Goal: Task Accomplishment & Management: Complete application form

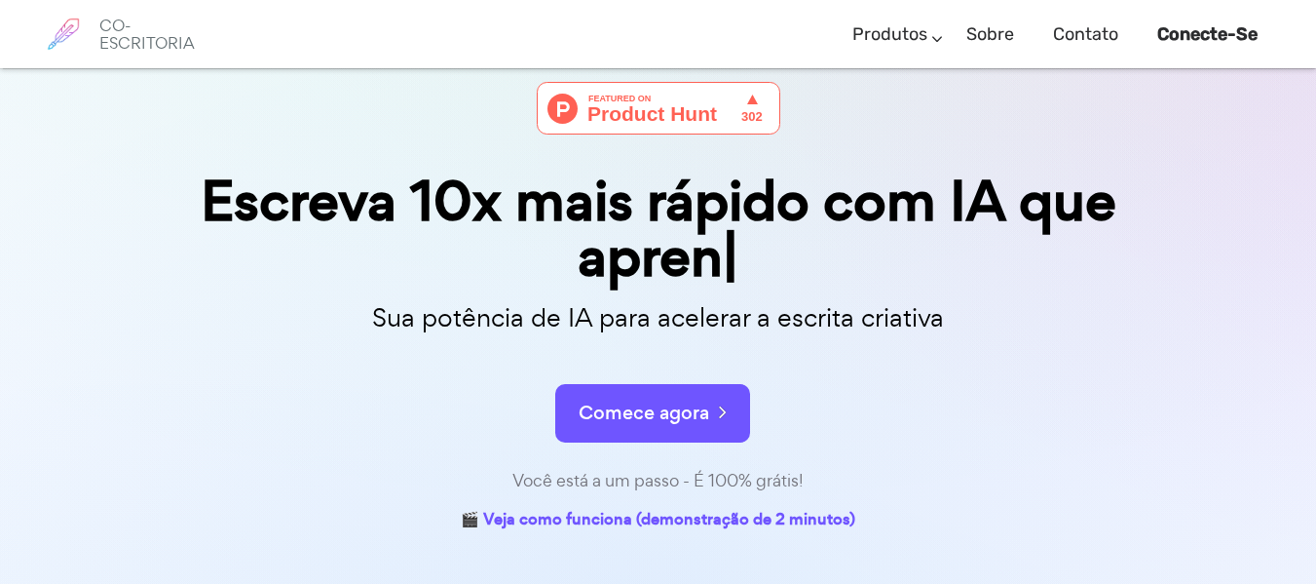
scroll to position [72, 0]
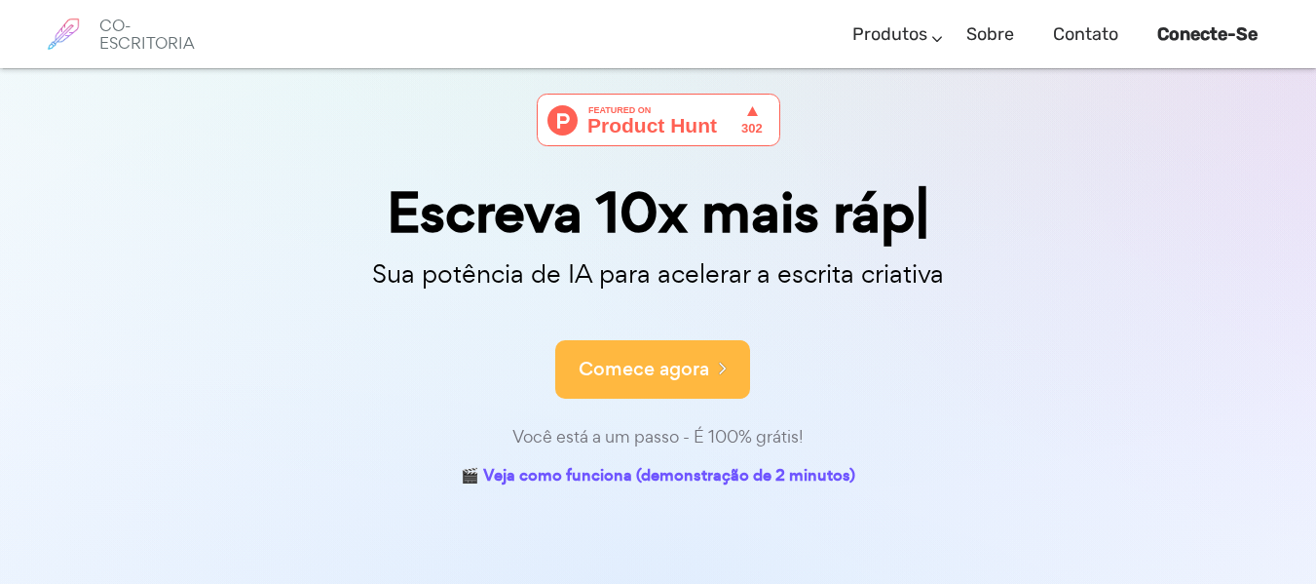
click at [652, 360] on font "Comece agora" at bounding box center [644, 369] width 131 height 26
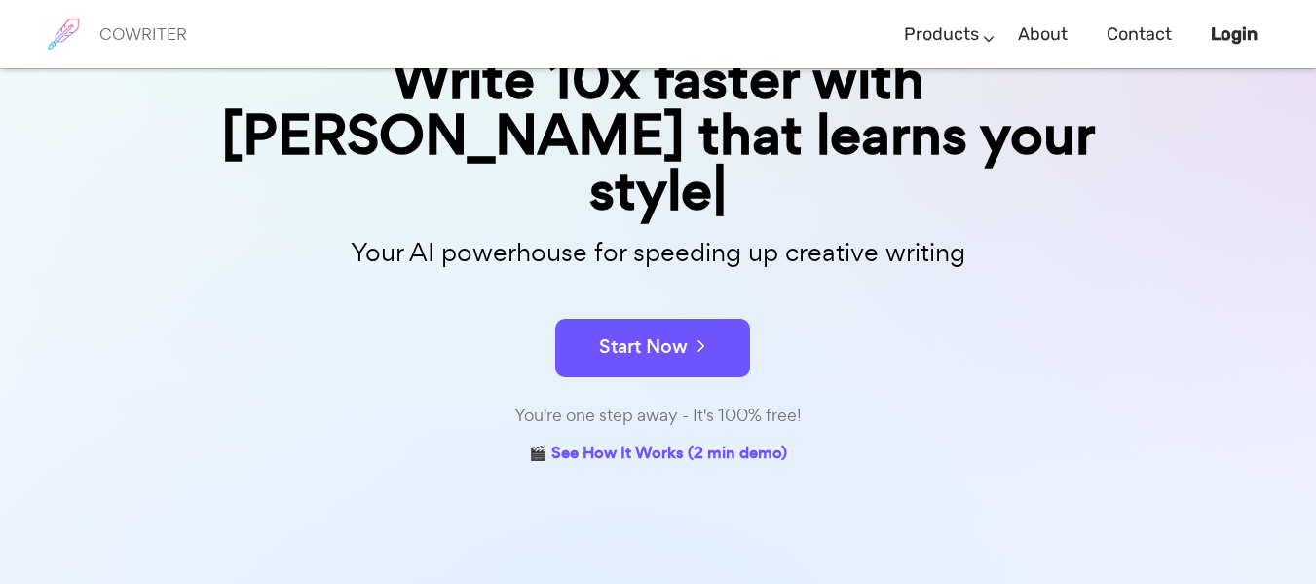
scroll to position [208, 0]
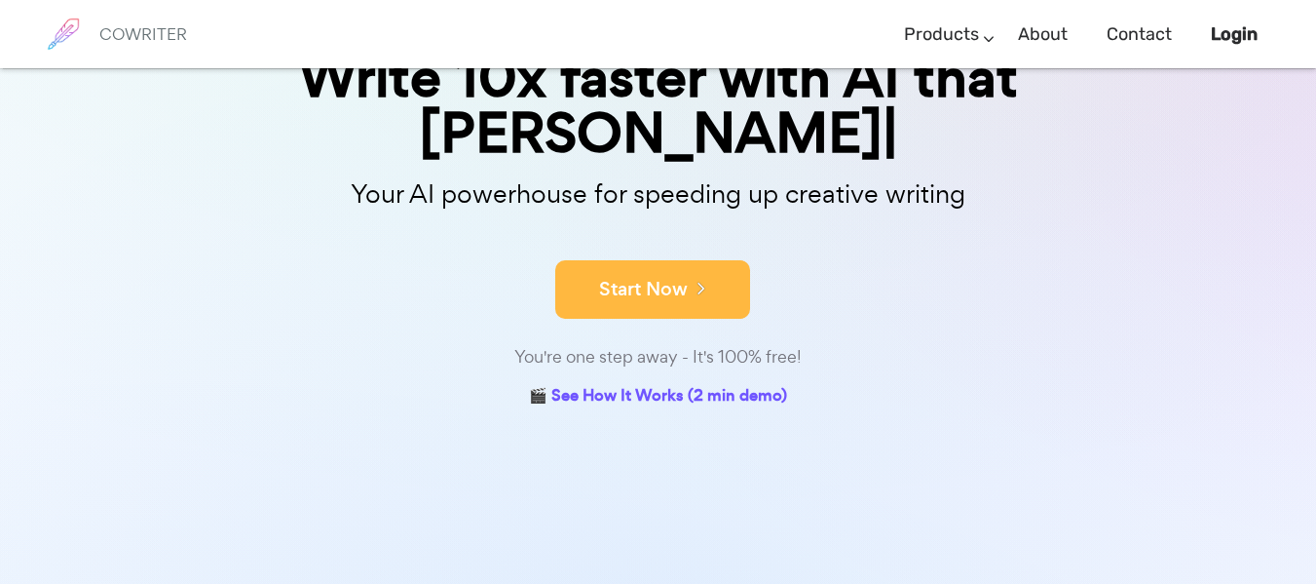
click at [695, 275] on div "Write 10x faster with AI that [PERSON_NAME] Your AI powerhouse for speeding up …" at bounding box center [658, 185] width 974 height 454
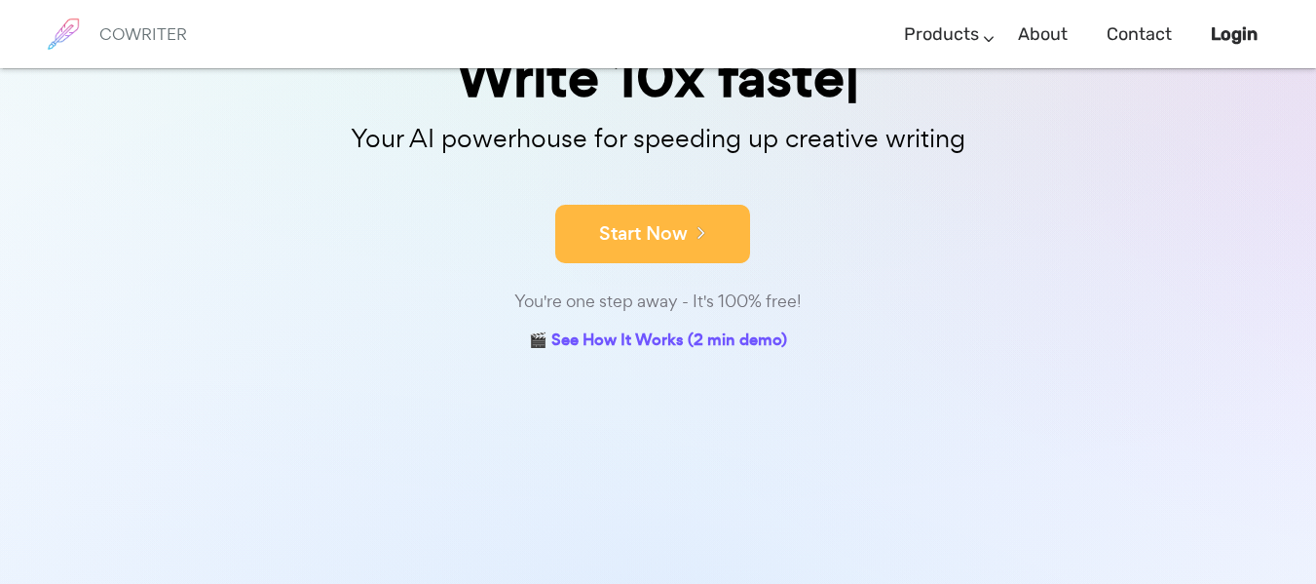
click at [696, 251] on button "Start Now" at bounding box center [652, 234] width 195 height 58
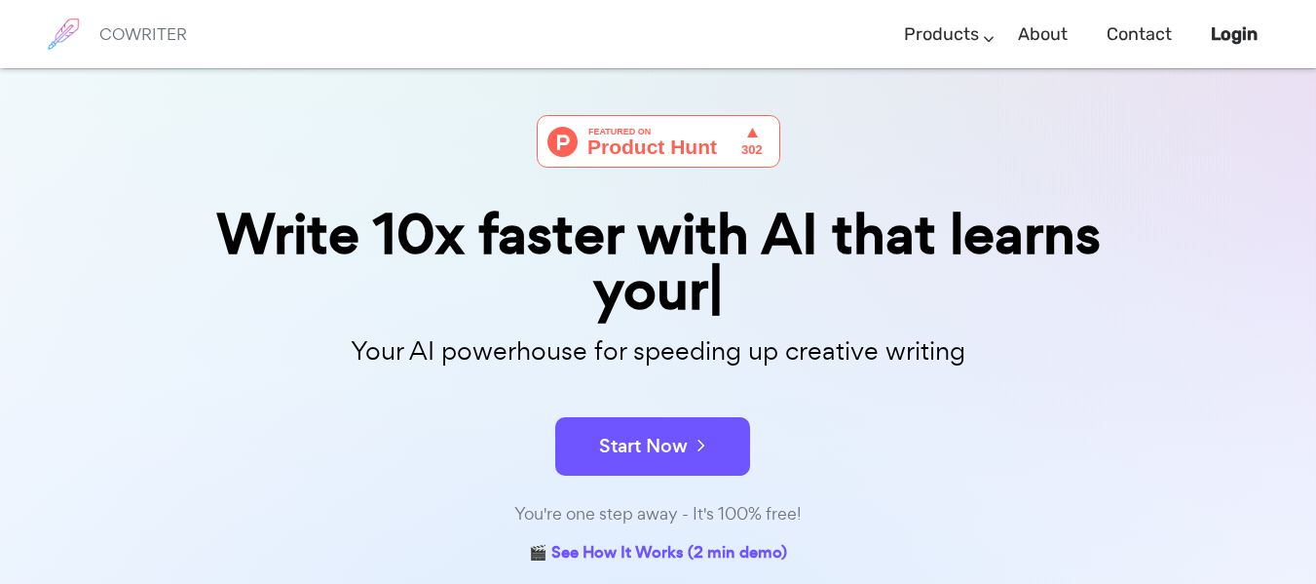
scroll to position [41, 0]
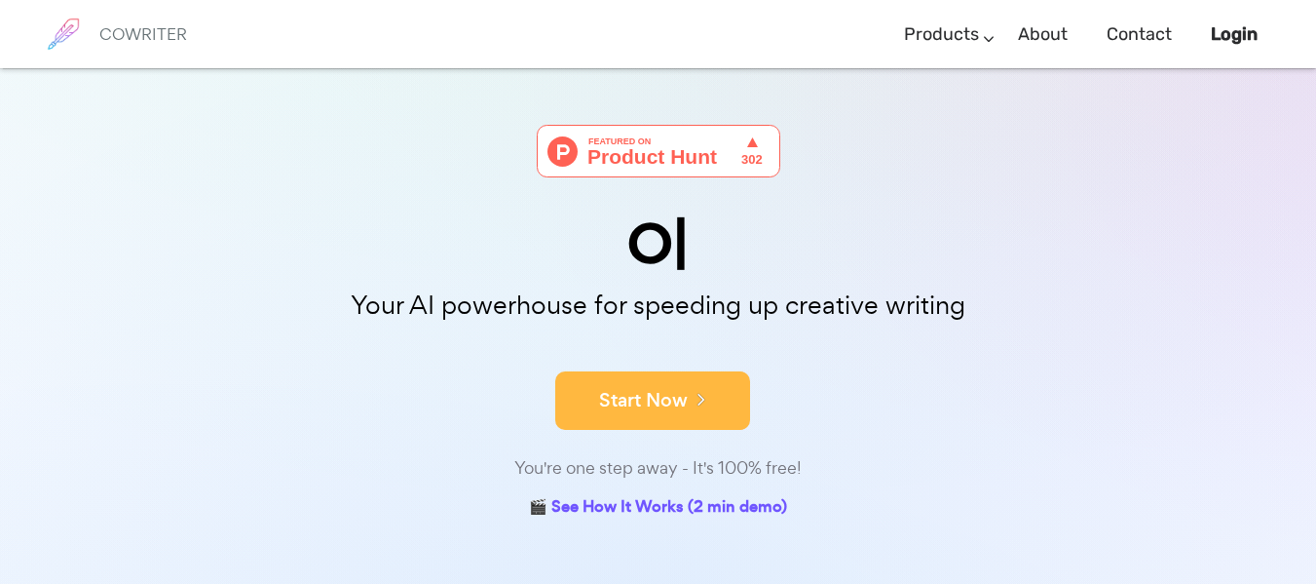
click at [683, 413] on button "Start Now" at bounding box center [652, 400] width 195 height 58
